Goal: Check status: Check status

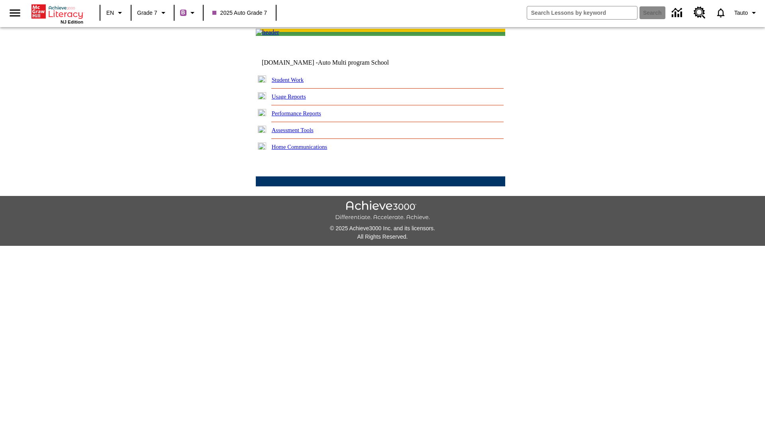
click at [293, 83] on link "Student Work" at bounding box center [288, 80] width 32 height 6
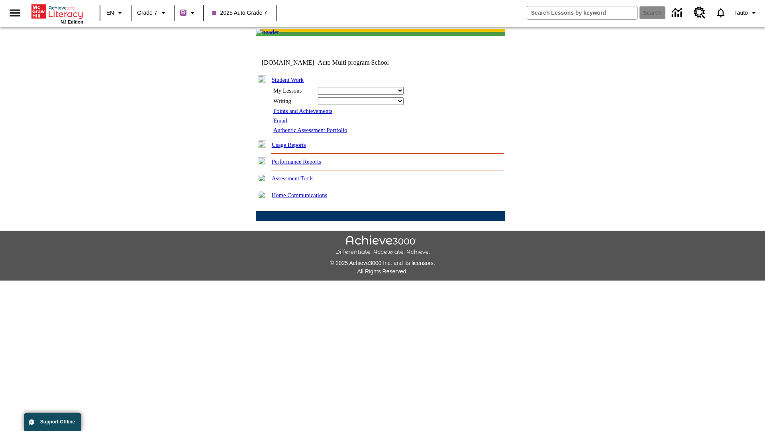
select select "/options/reports/?report_id=24&atype=7&section=2"
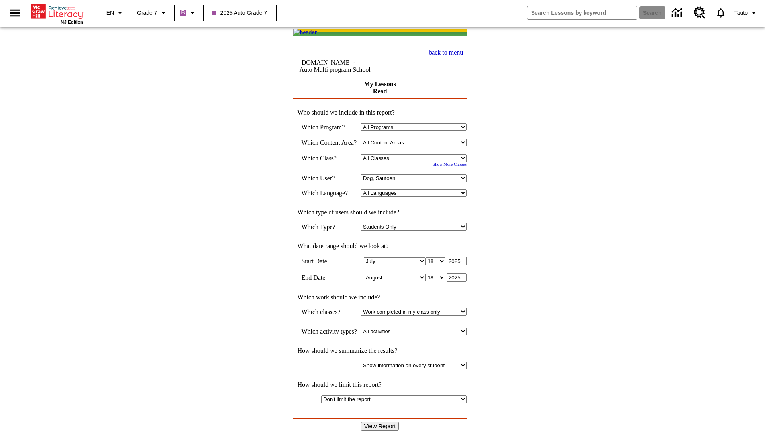
select select "21437138"
select select "4"
type input "2024"
click at [381, 421] on input "View Report" at bounding box center [380, 425] width 38 height 9
